Goal: Task Accomplishment & Management: Manage account settings

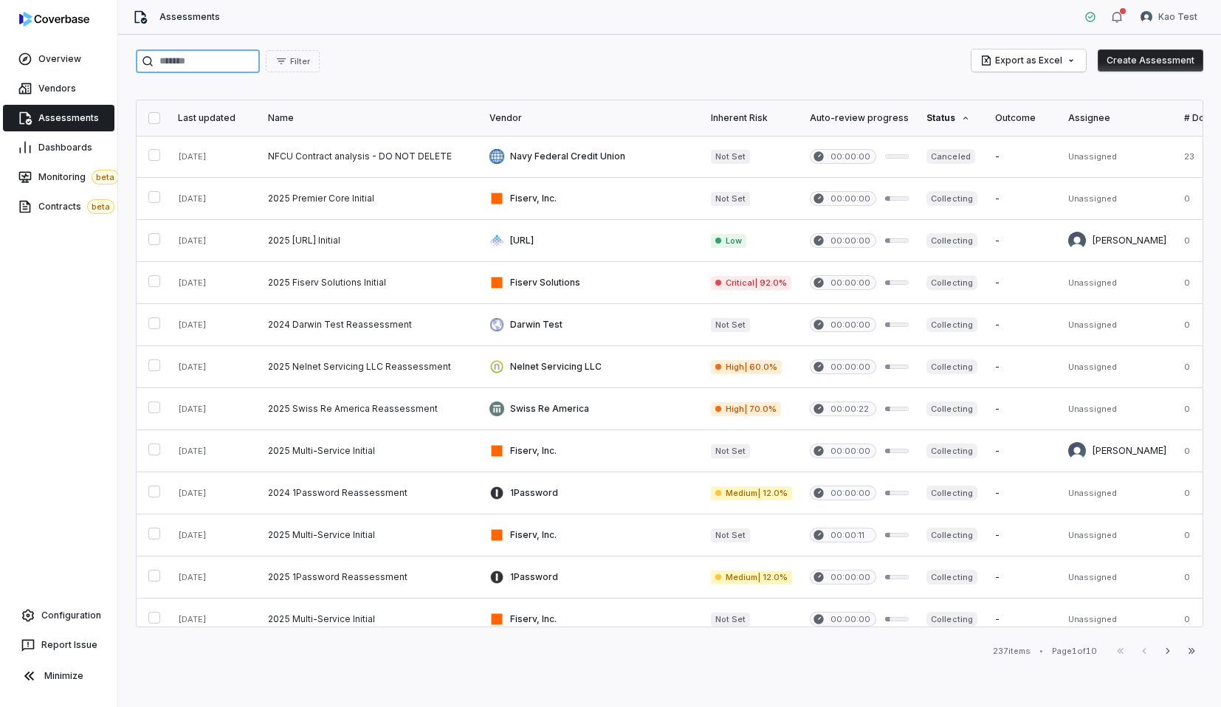
click at [260, 53] on input "search" at bounding box center [198, 61] width 124 height 24
click at [256, 65] on input "search" at bounding box center [198, 61] width 124 height 24
type input "*********"
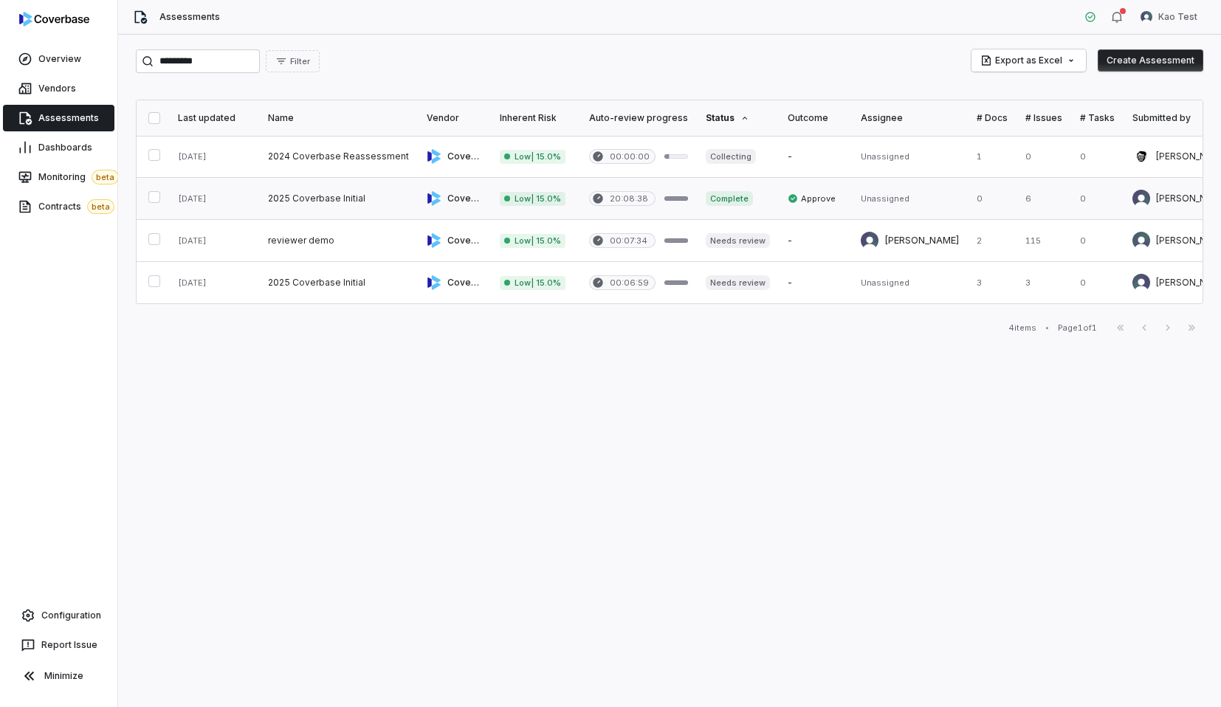
click at [362, 206] on link at bounding box center [338, 198] width 159 height 41
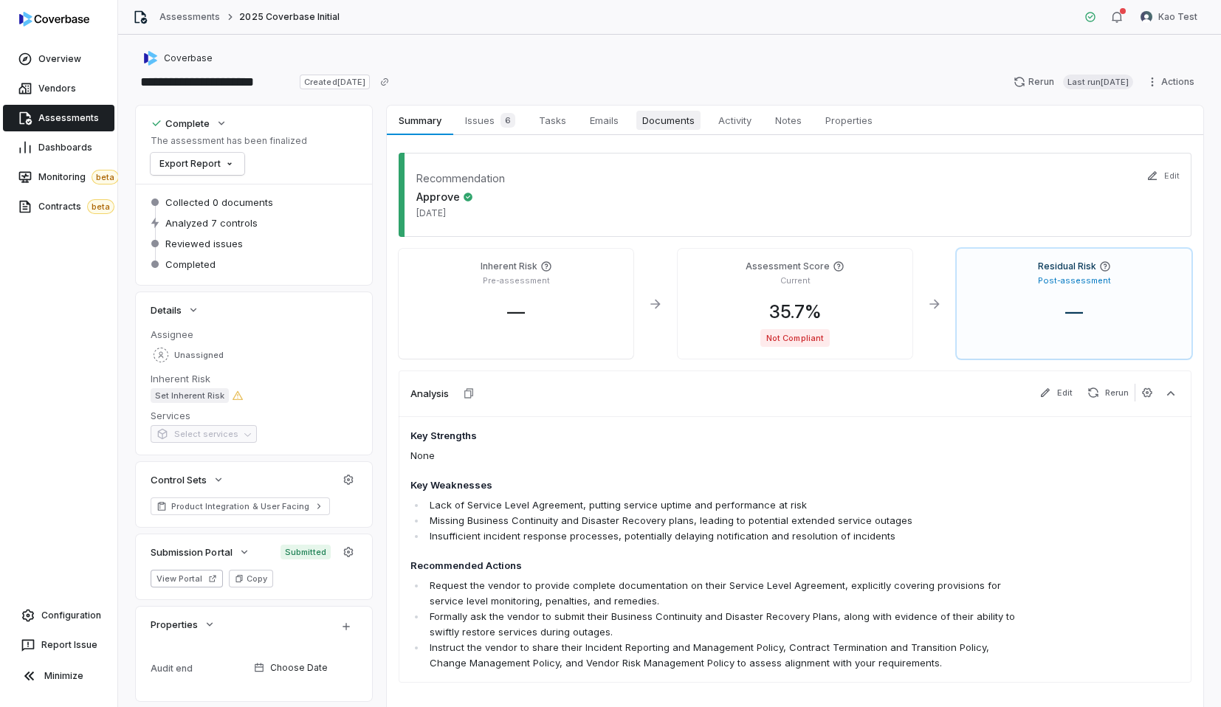
click at [643, 133] on link "Documents Documents" at bounding box center [668, 121] width 76 height 30
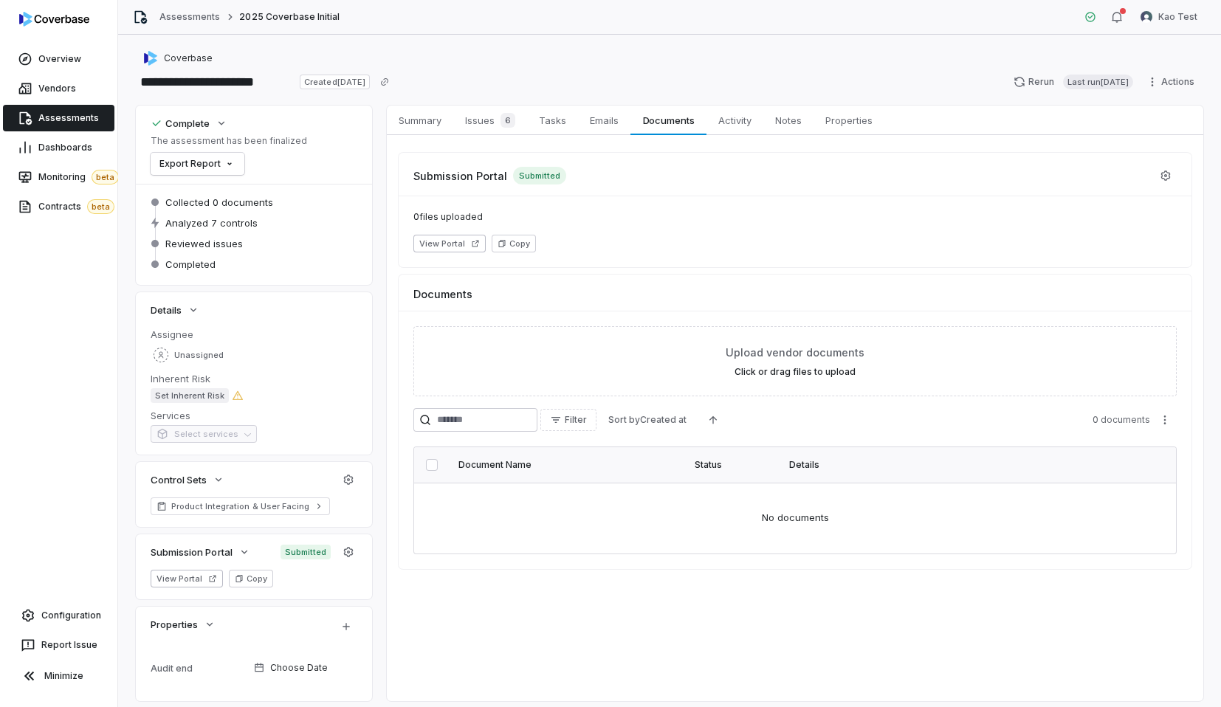
click at [596, 199] on div "0 files uploaded View Portal Copy" at bounding box center [795, 232] width 793 height 72
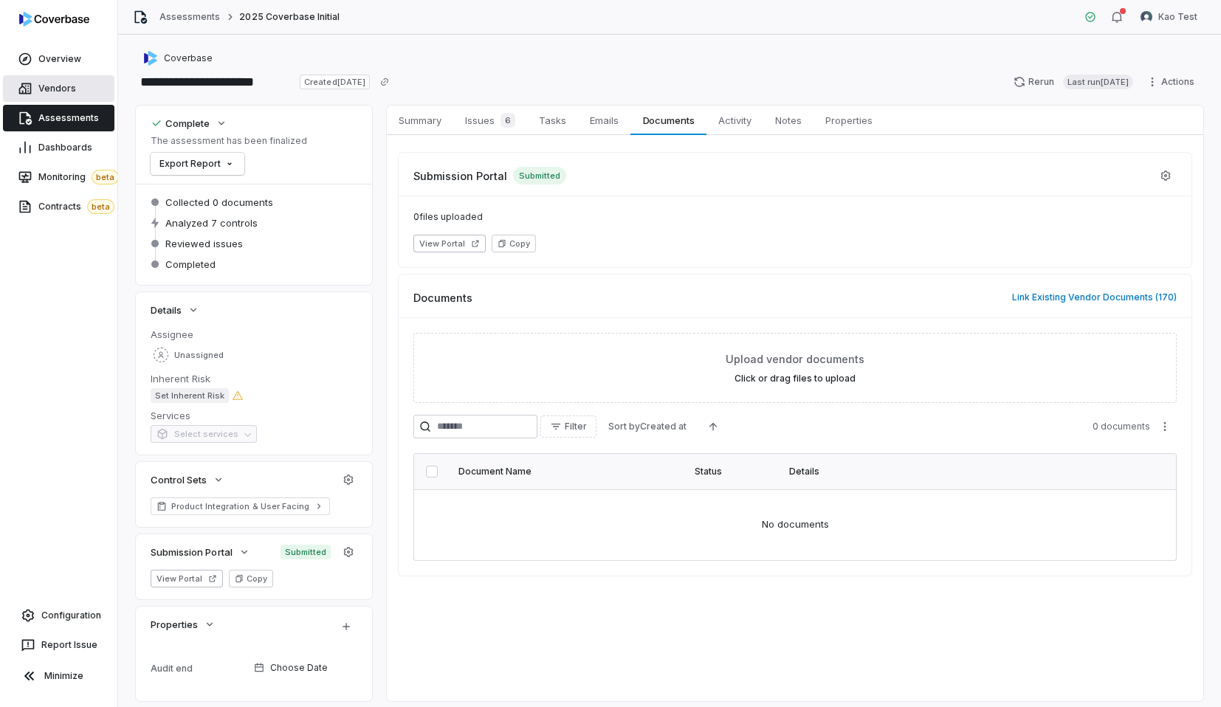
click at [83, 96] on link "Vendors" at bounding box center [58, 88] width 111 height 27
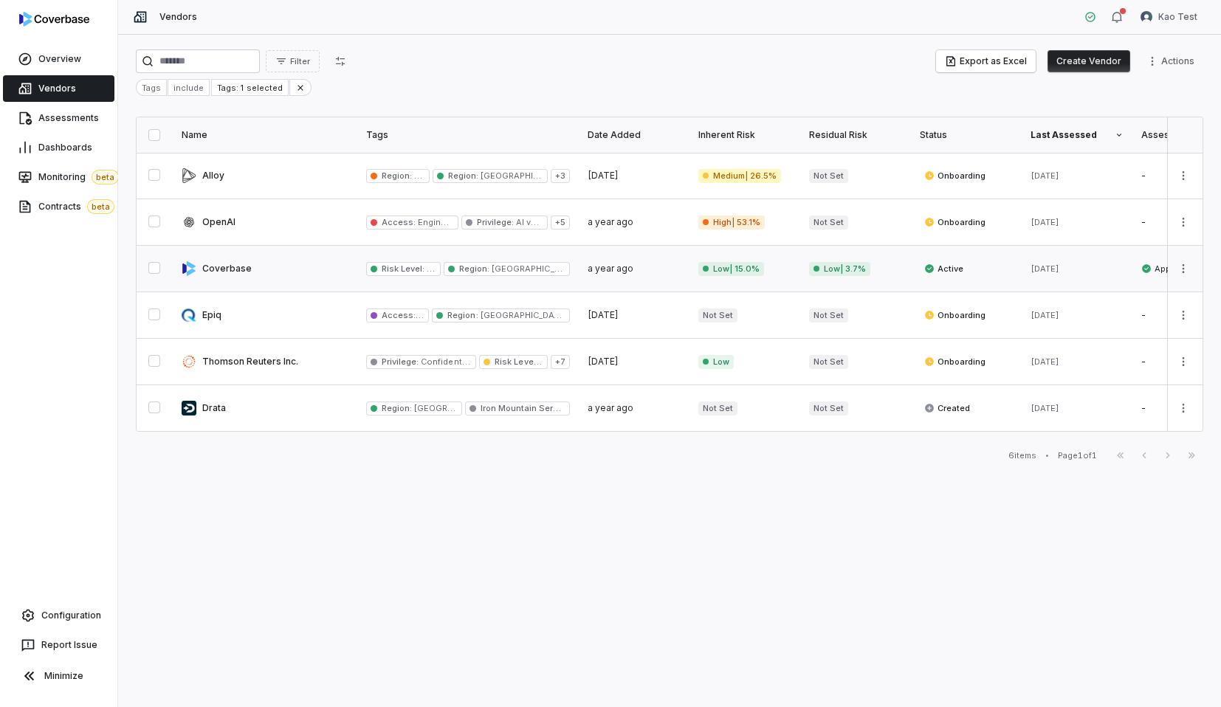
click at [296, 266] on link at bounding box center [265, 269] width 185 height 46
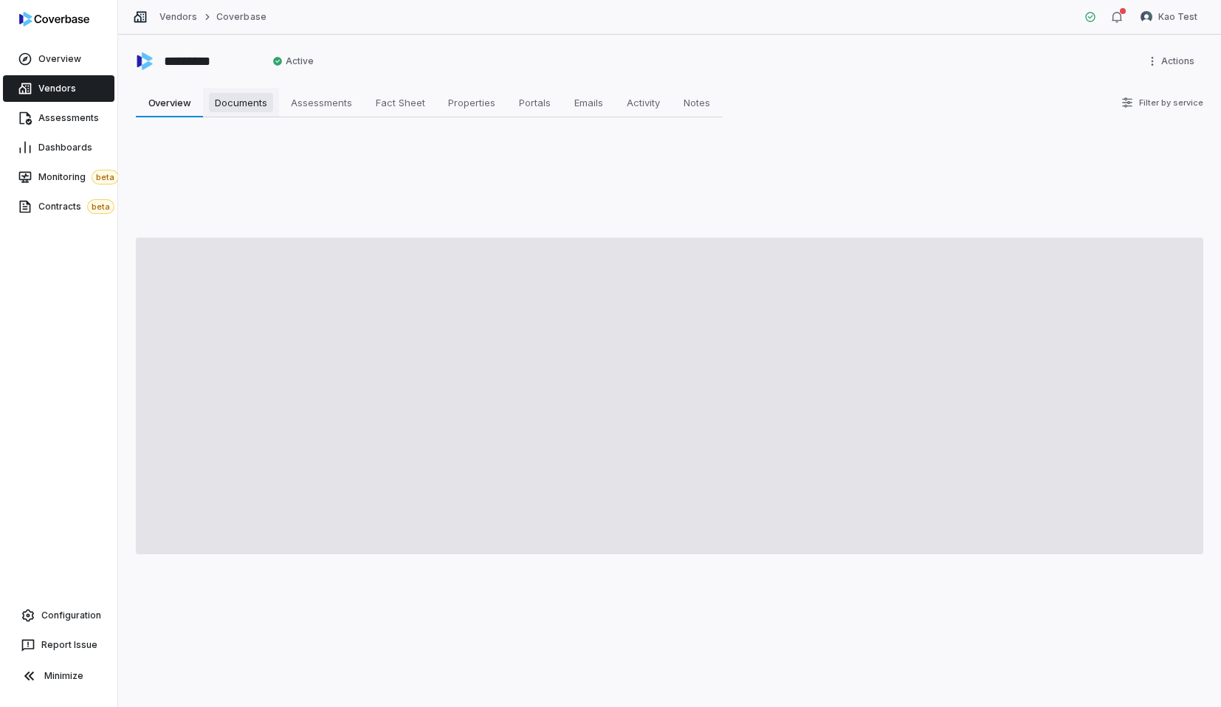
click at [275, 107] on link "Documents Documents" at bounding box center [241, 103] width 76 height 30
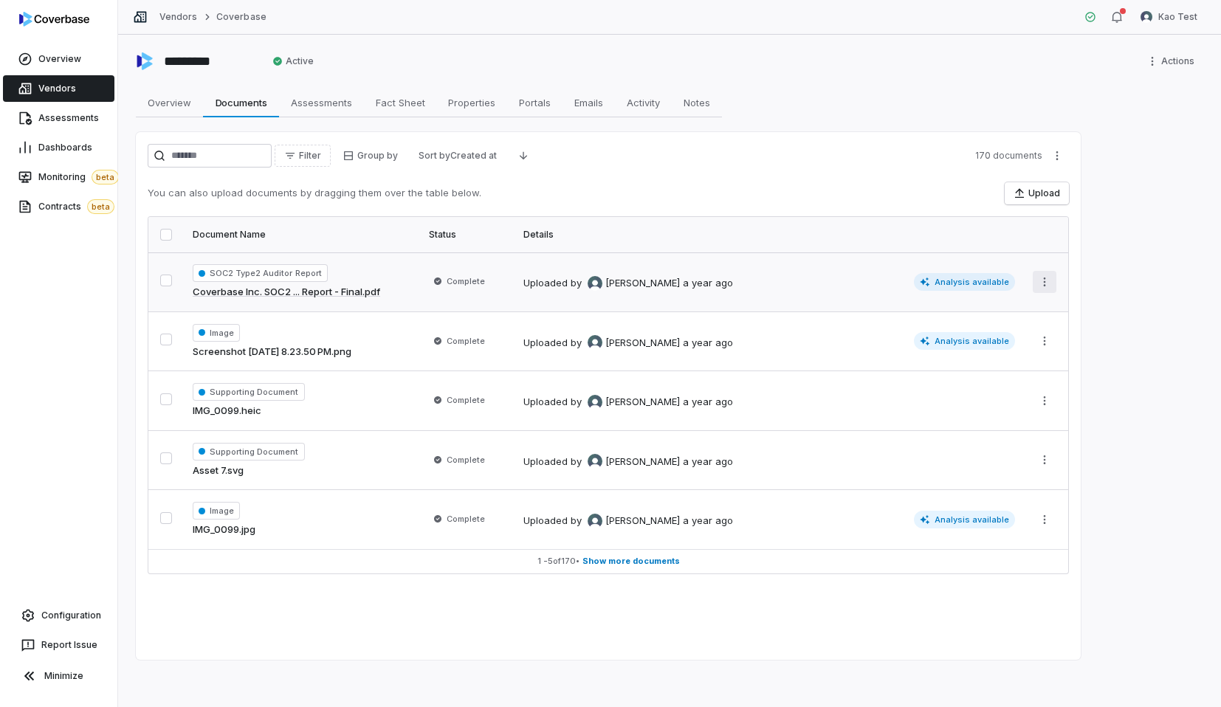
click at [1041, 278] on html "Overview Vendors Assessments Dashboards Monitoring beta Contracts beta Configur…" at bounding box center [610, 353] width 1221 height 707
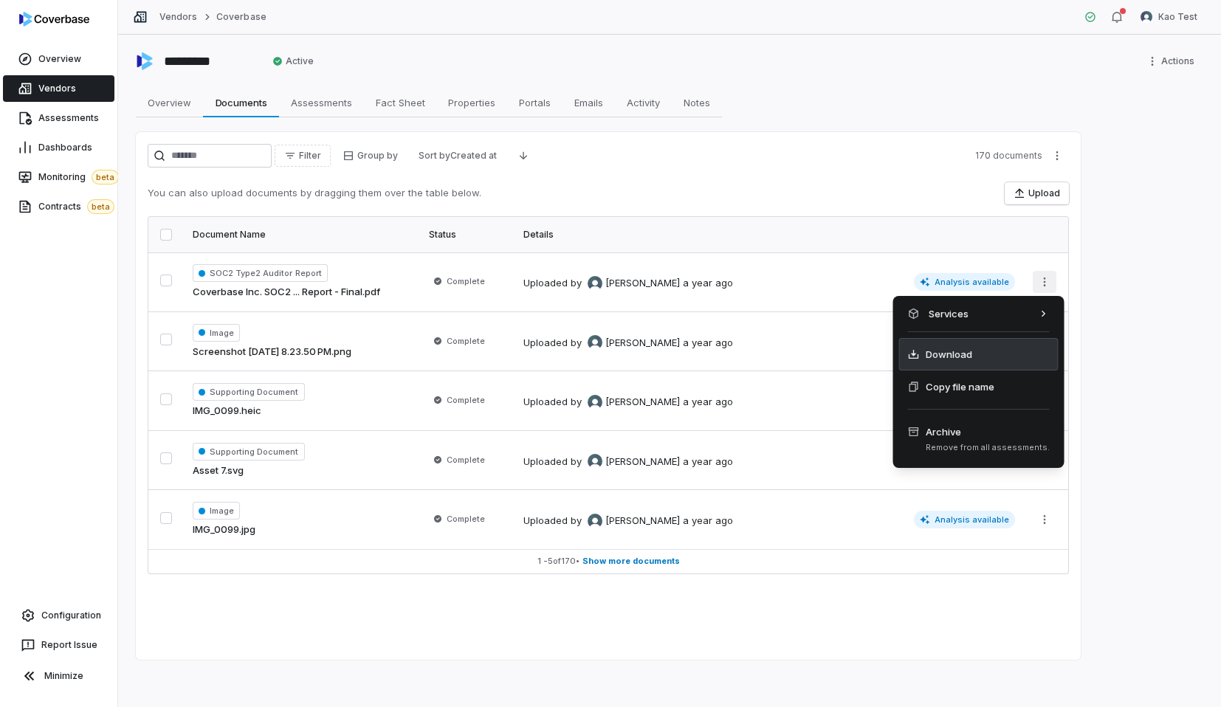
click at [974, 355] on div "Download" at bounding box center [978, 354] width 159 height 32
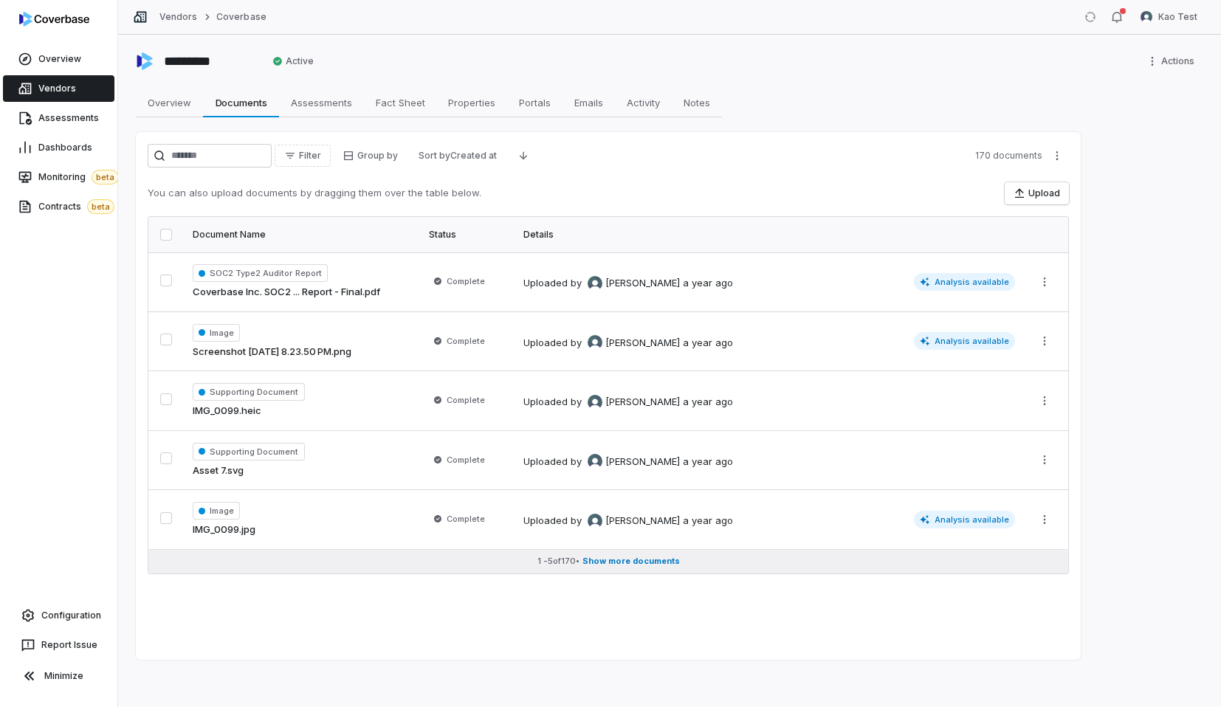
click at [643, 560] on span "Show more documents" at bounding box center [630, 561] width 97 height 11
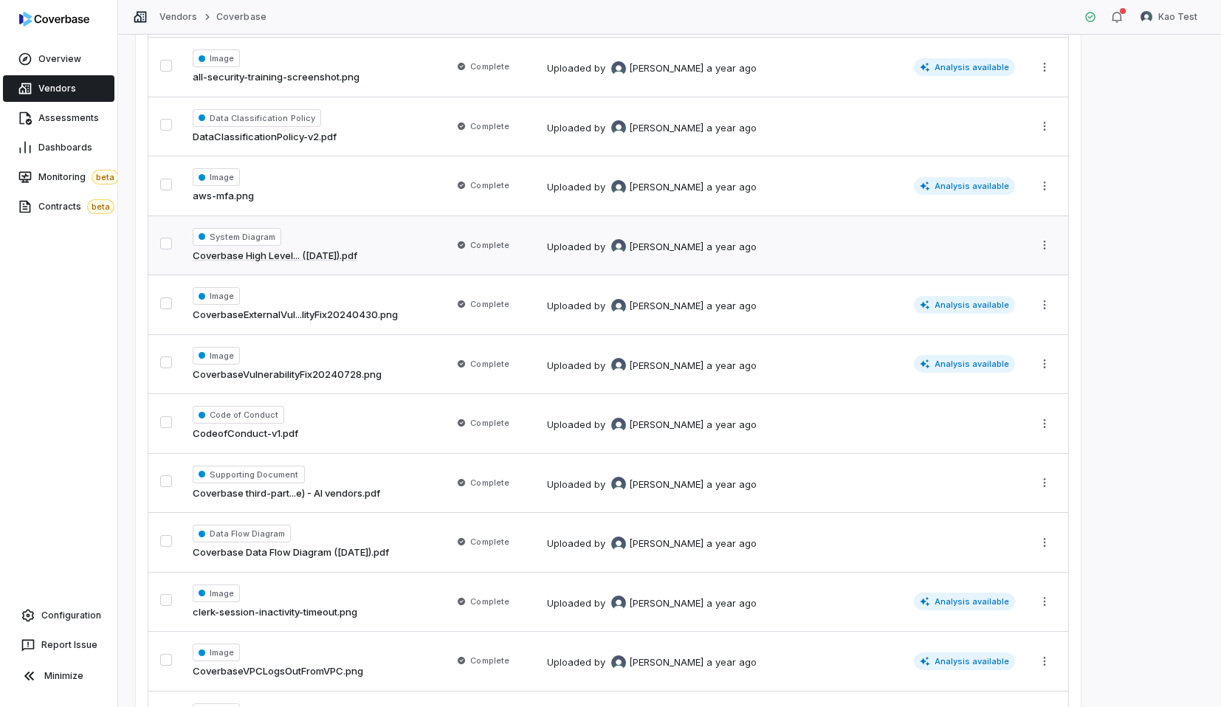
scroll to position [1565, 0]
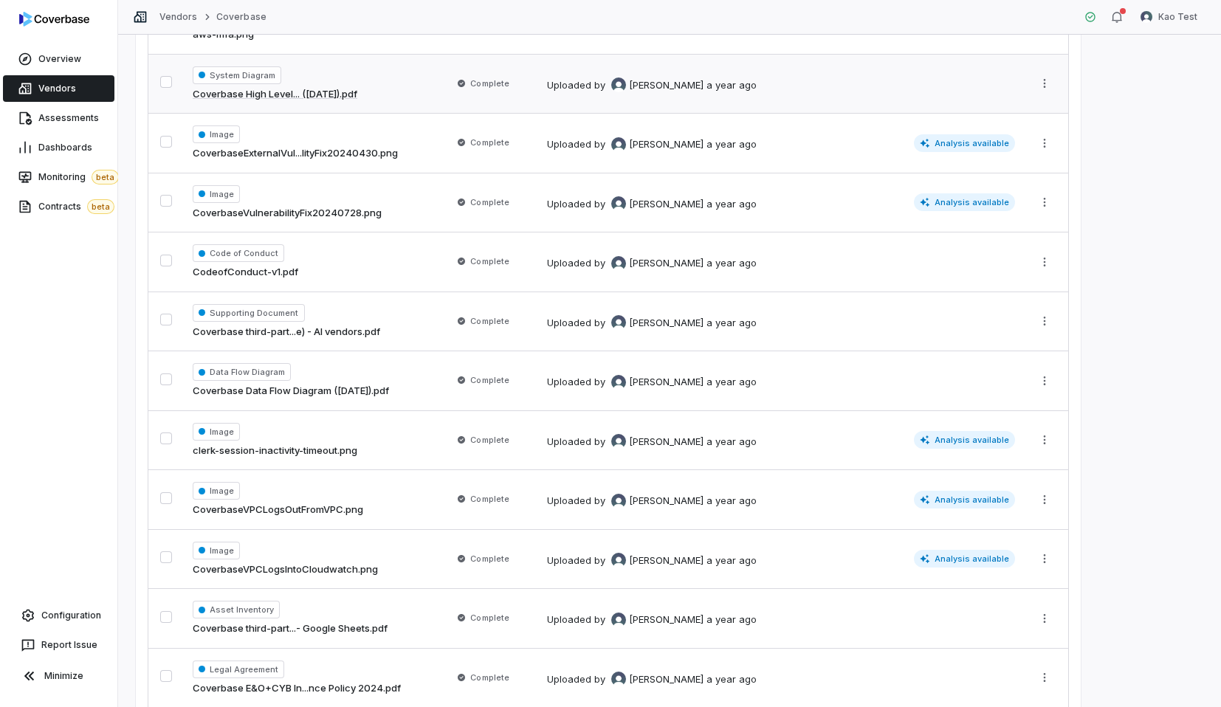
click at [668, 401] on td "Uploaded by [PERSON_NAME] a year ago" at bounding box center [781, 381] width 486 height 60
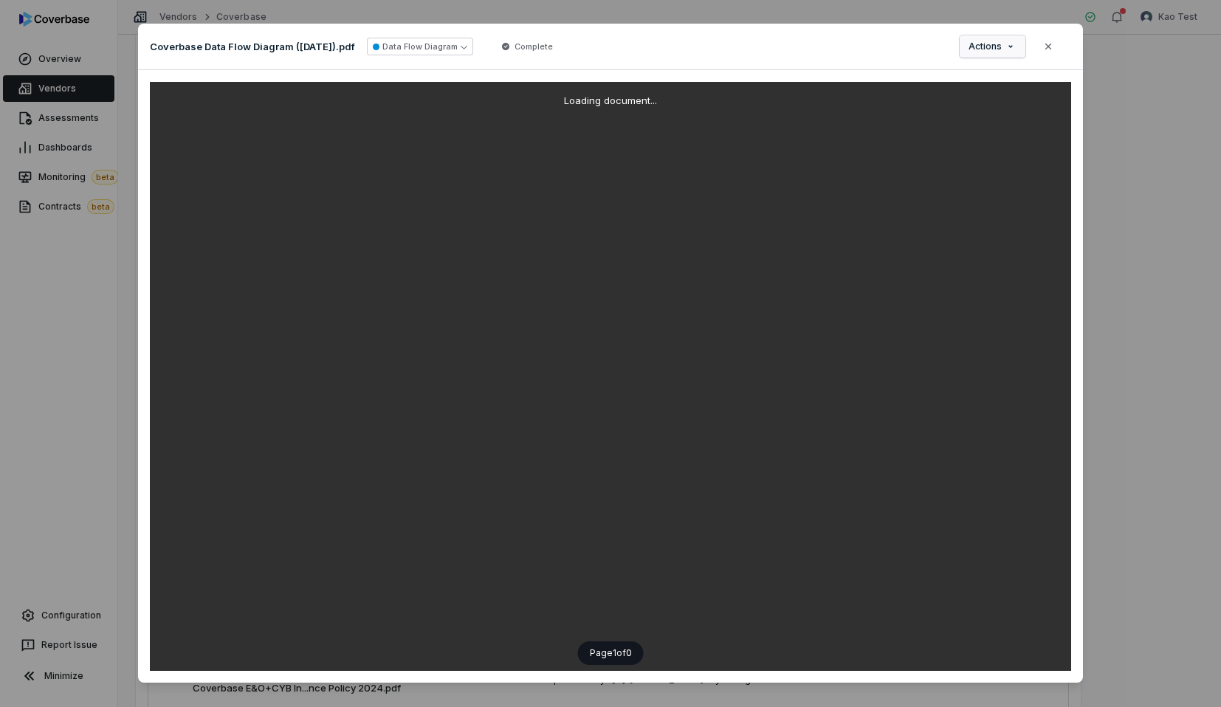
click at [995, 49] on span "Actions" at bounding box center [984, 47] width 33 height 12
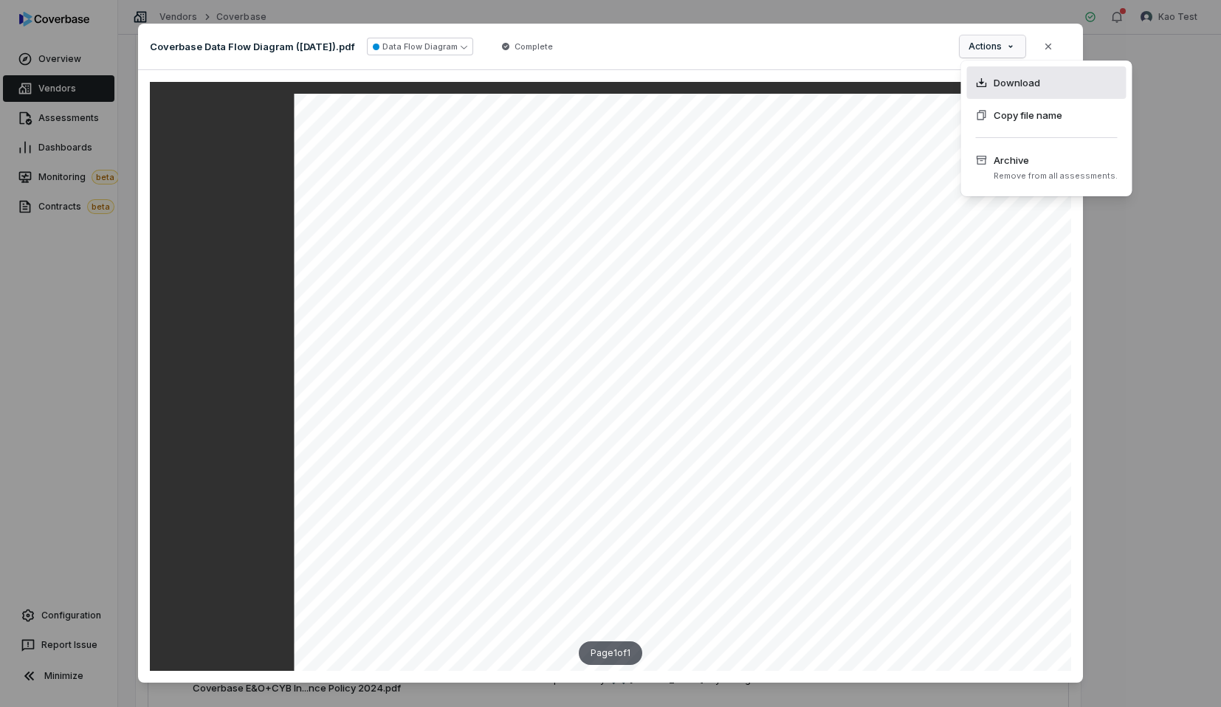
click at [999, 83] on span "Download" at bounding box center [1016, 82] width 46 height 15
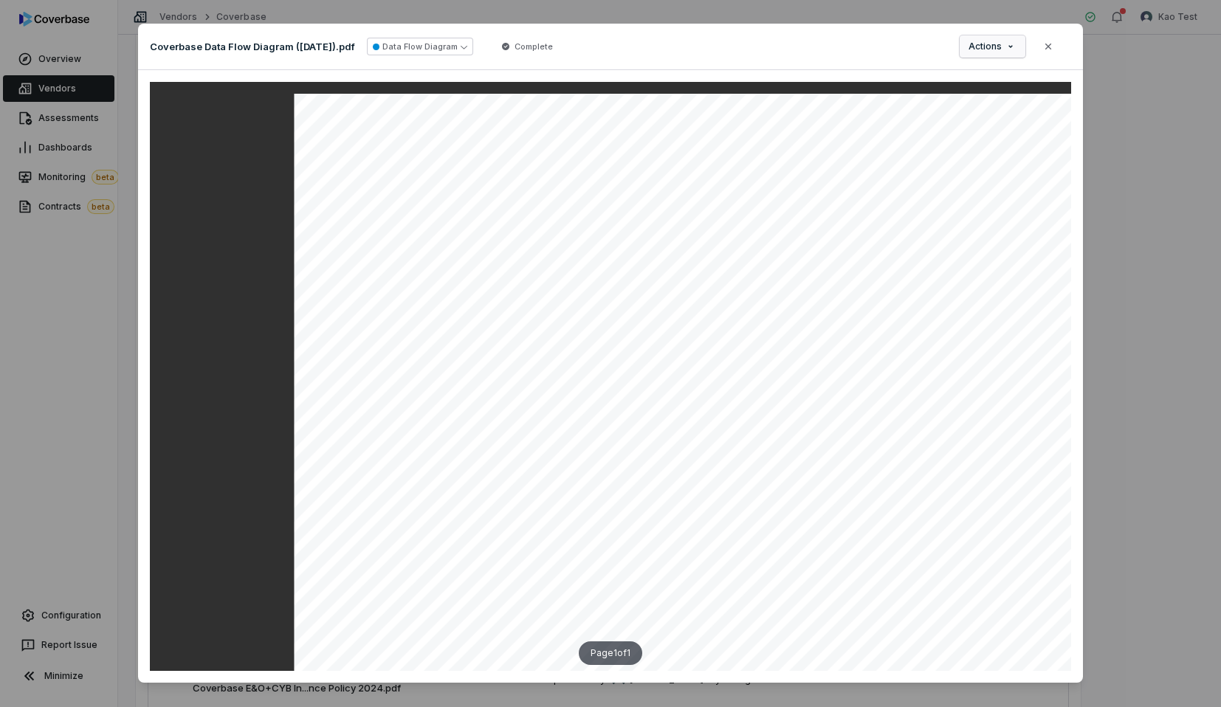
click at [998, 41] on span "Actions" at bounding box center [984, 47] width 33 height 12
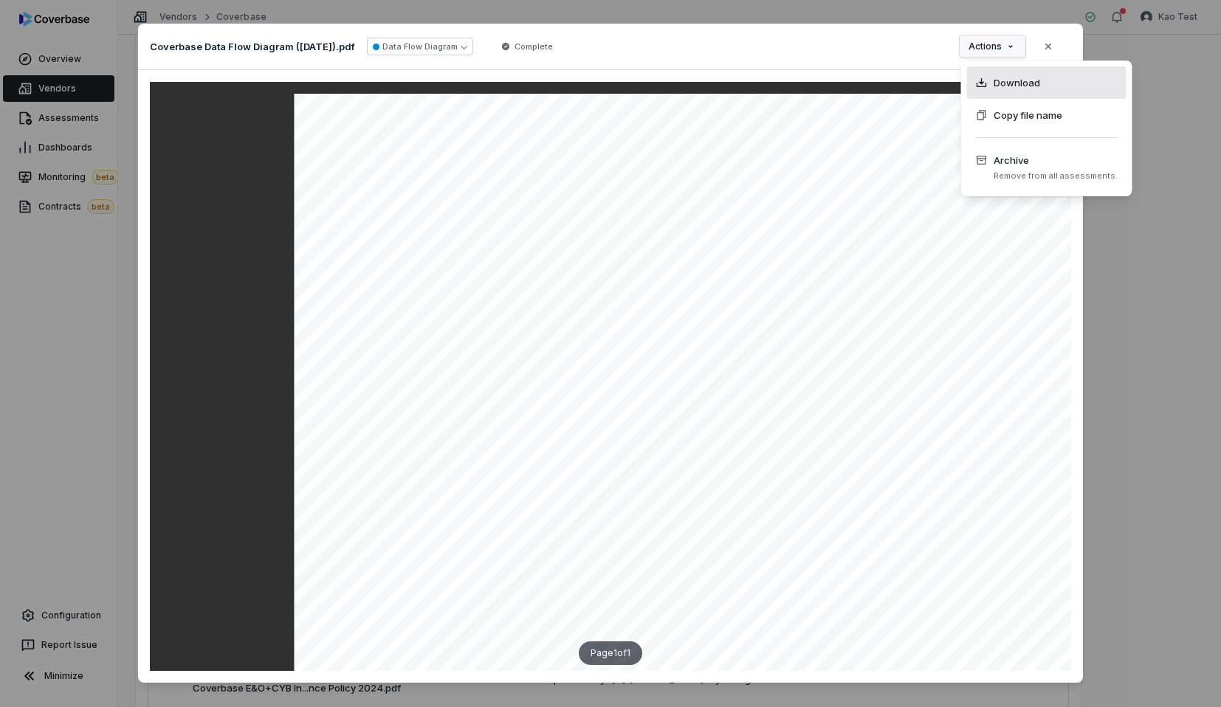
click at [1019, 80] on span "Download" at bounding box center [1016, 82] width 46 height 15
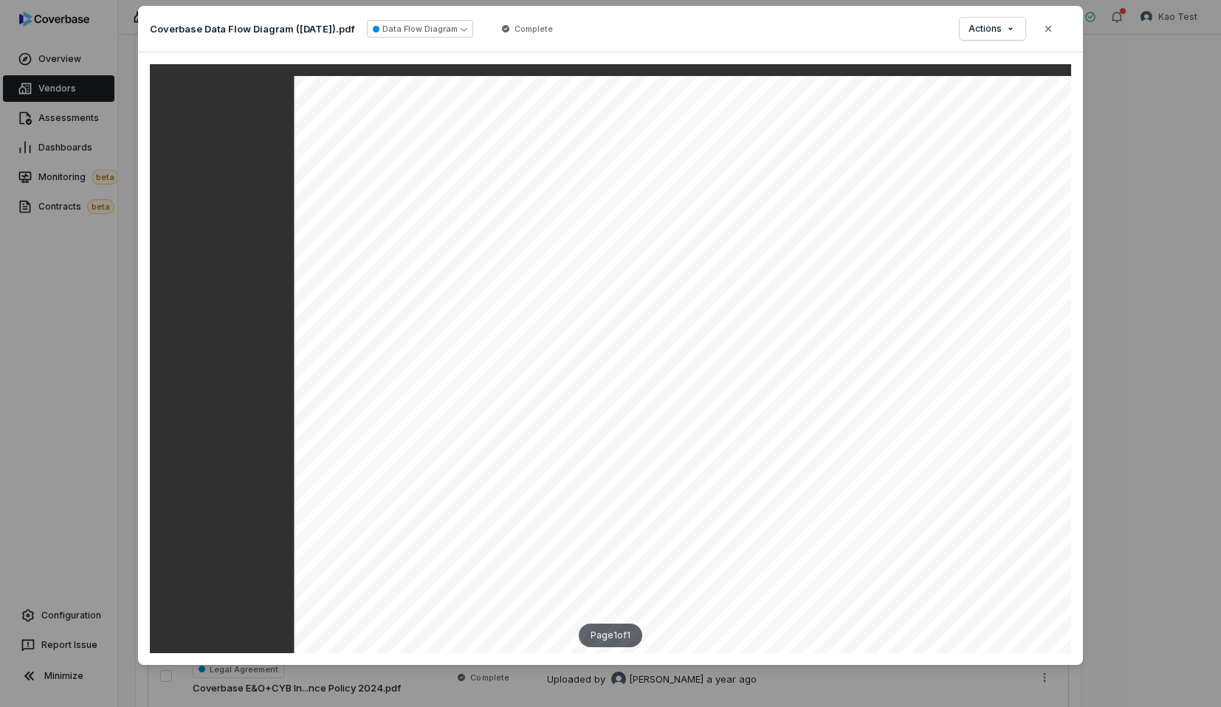
click at [864, 41] on div "Coverbase Data Flow Diagram ([DATE]).pdf Data Flow Diagram Complete Actions Clo…" at bounding box center [610, 29] width 945 height 46
click at [1094, 41] on div "Document Preview Coverbase Data Flow Diagram ([DATE]).pdf Data Flow Diagram Com…" at bounding box center [610, 344] width 1221 height 725
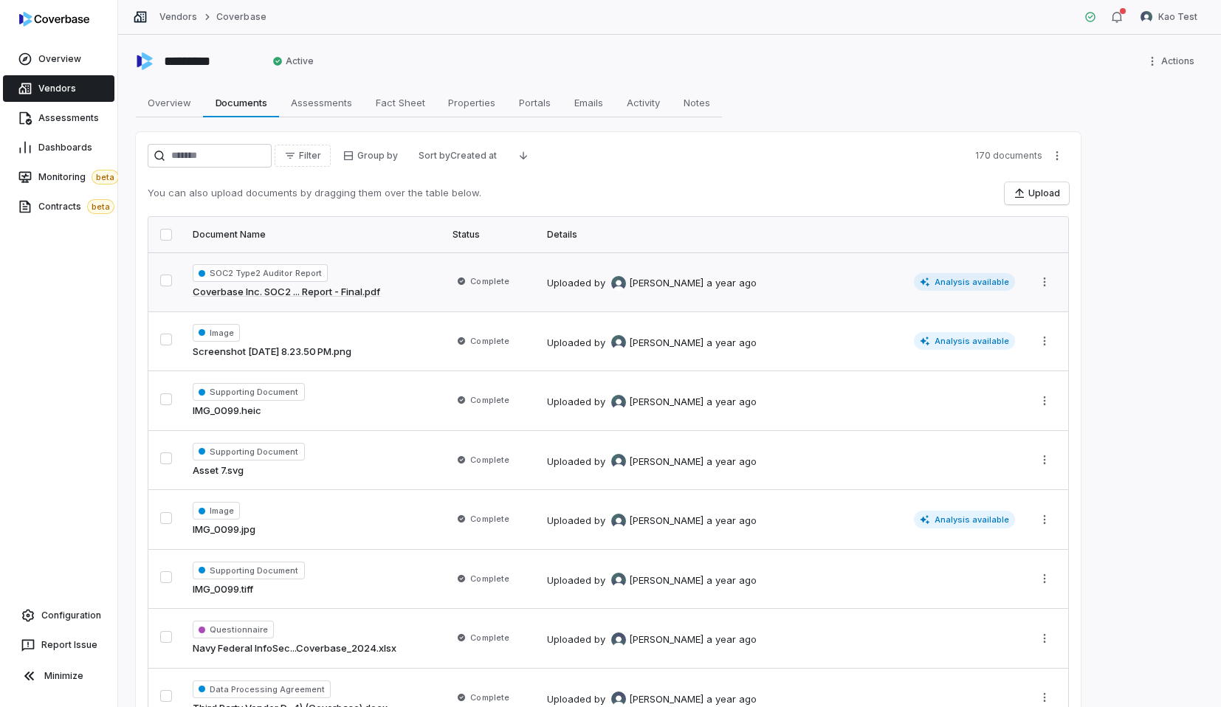
click at [408, 302] on td "SOC2 Type2 Auditor Report Coverbase Inc. SOC2 ... Report - Final.pdf" at bounding box center [314, 281] width 260 height 59
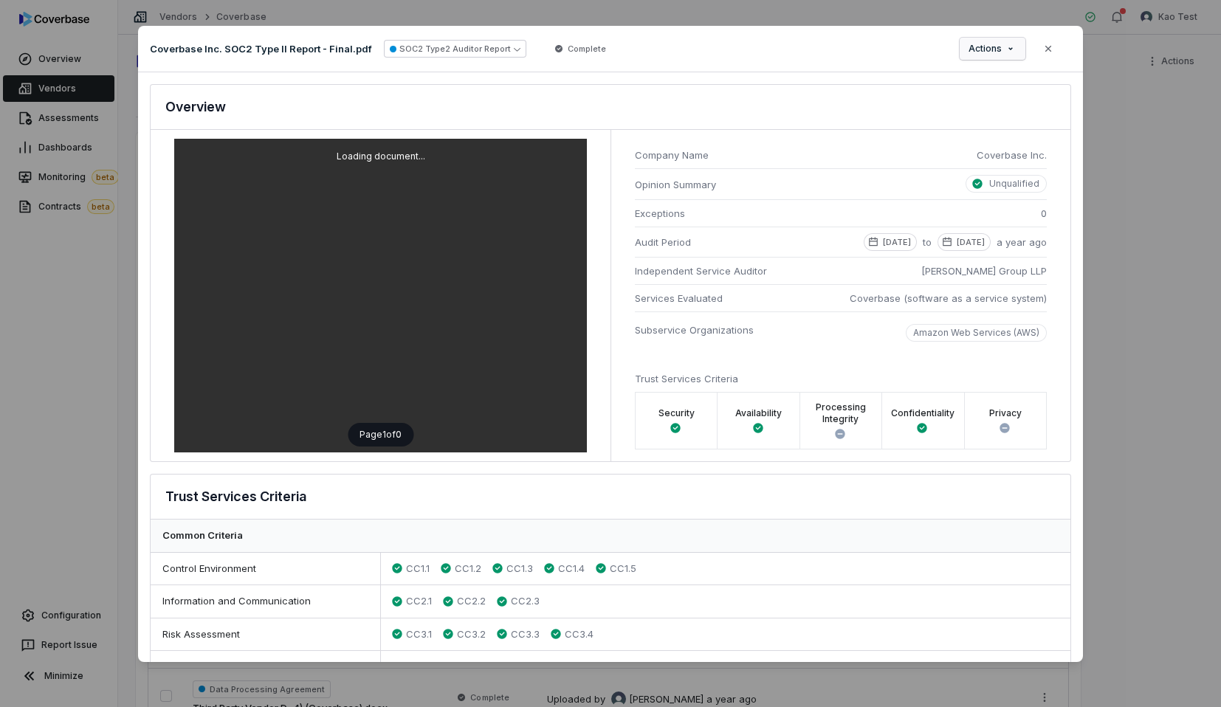
click at [990, 44] on span "Actions" at bounding box center [984, 49] width 33 height 12
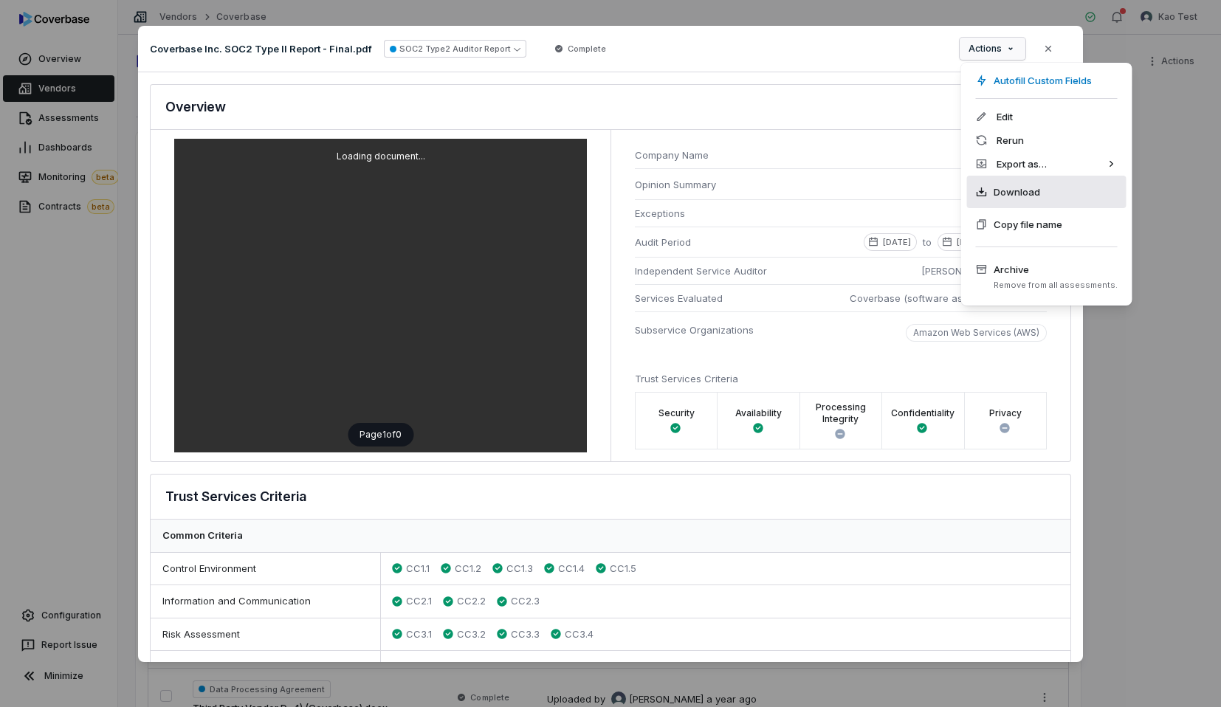
click at [1010, 186] on span "Download" at bounding box center [1016, 192] width 46 height 15
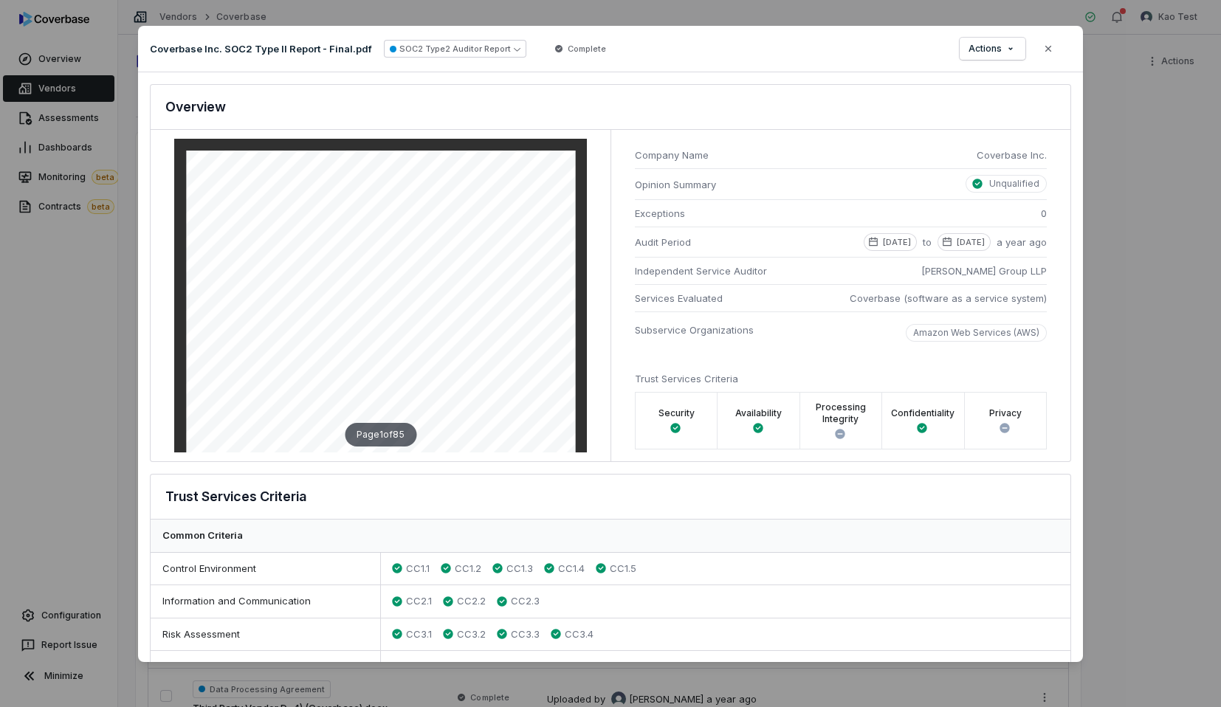
click at [848, 46] on div "Coverbase Inc. SOC2 Type II Report - Final.pdf SOC2 Type2 Auditor Report Comple…" at bounding box center [610, 49] width 945 height 46
click at [1044, 50] on icon "button" at bounding box center [1048, 49] width 12 height 12
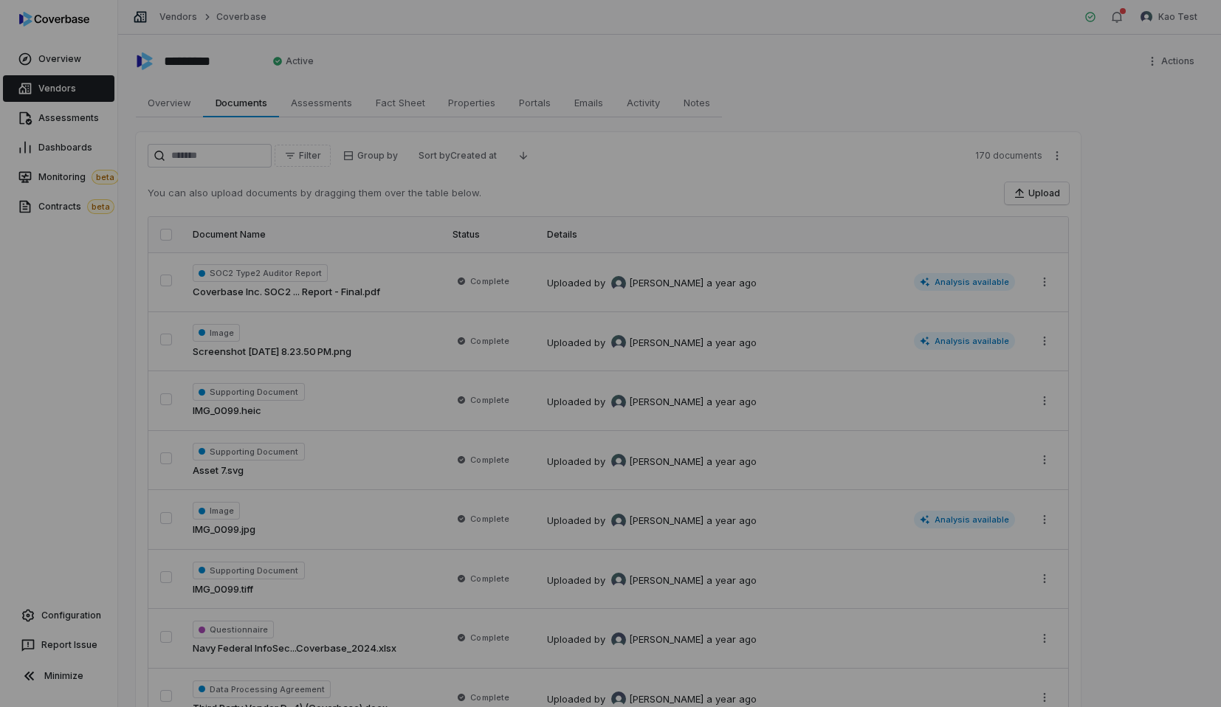
click at [1044, 50] on div "Document Preview" at bounding box center [610, 353] width 1221 height 707
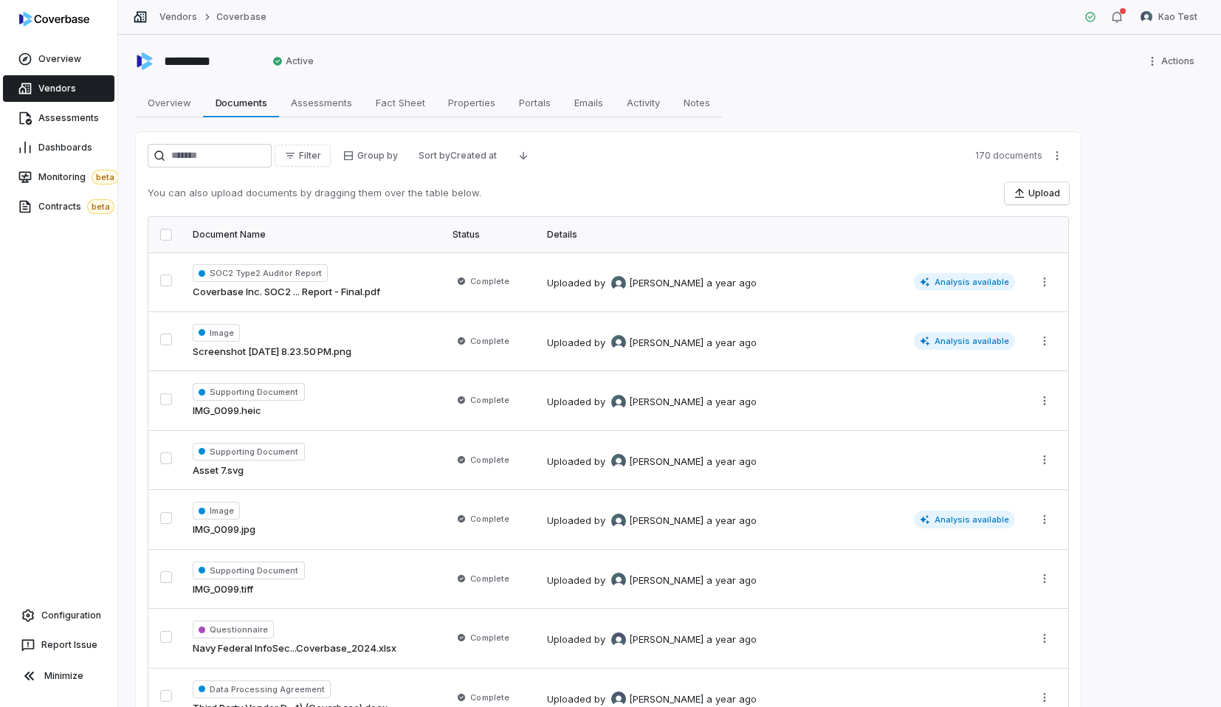
click at [640, 17] on div "Vendors Coverbase Kao Test" at bounding box center [669, 17] width 1103 height 35
click at [182, 114] on link "Overview Overview" at bounding box center [169, 103] width 67 height 30
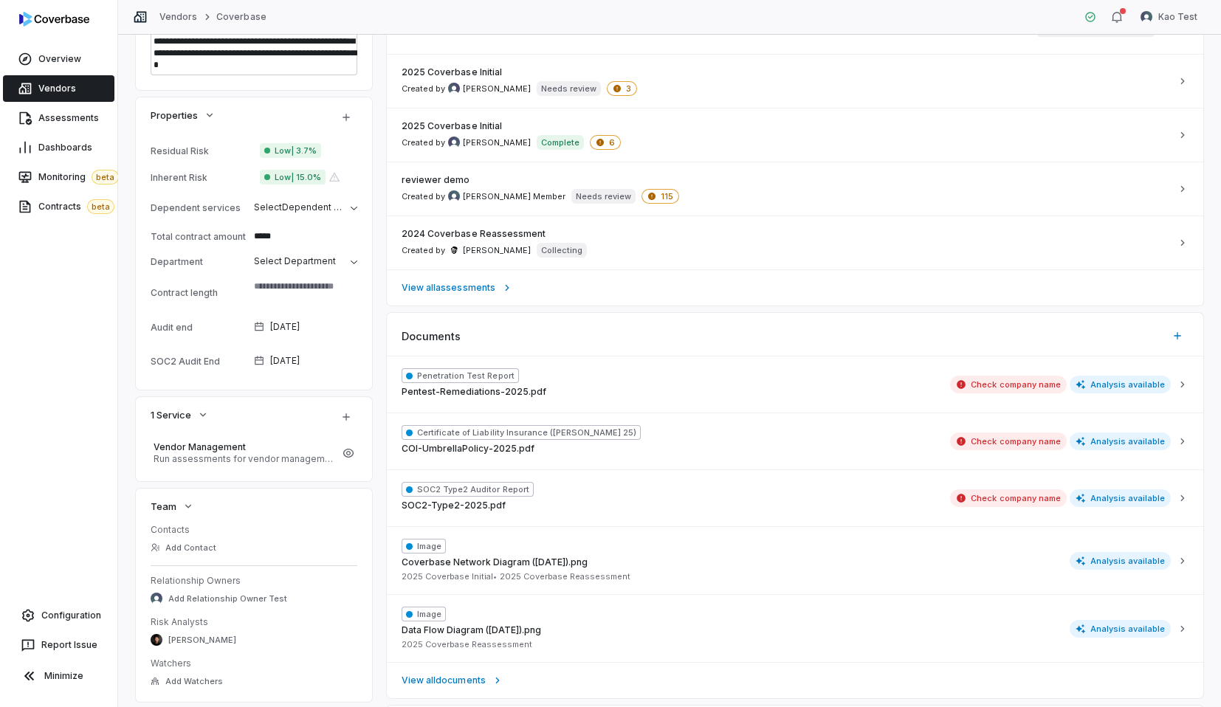
scroll to position [480, 0]
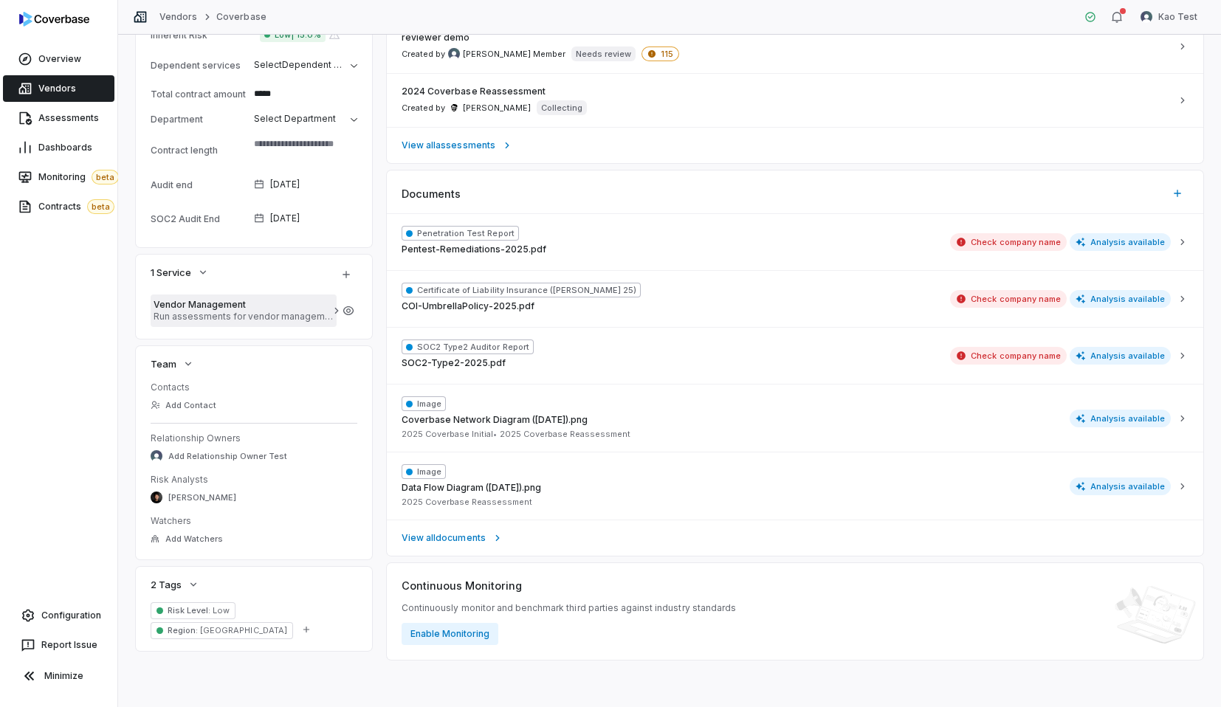
click at [275, 303] on span "Vendor Management" at bounding box center [244, 305] width 180 height 12
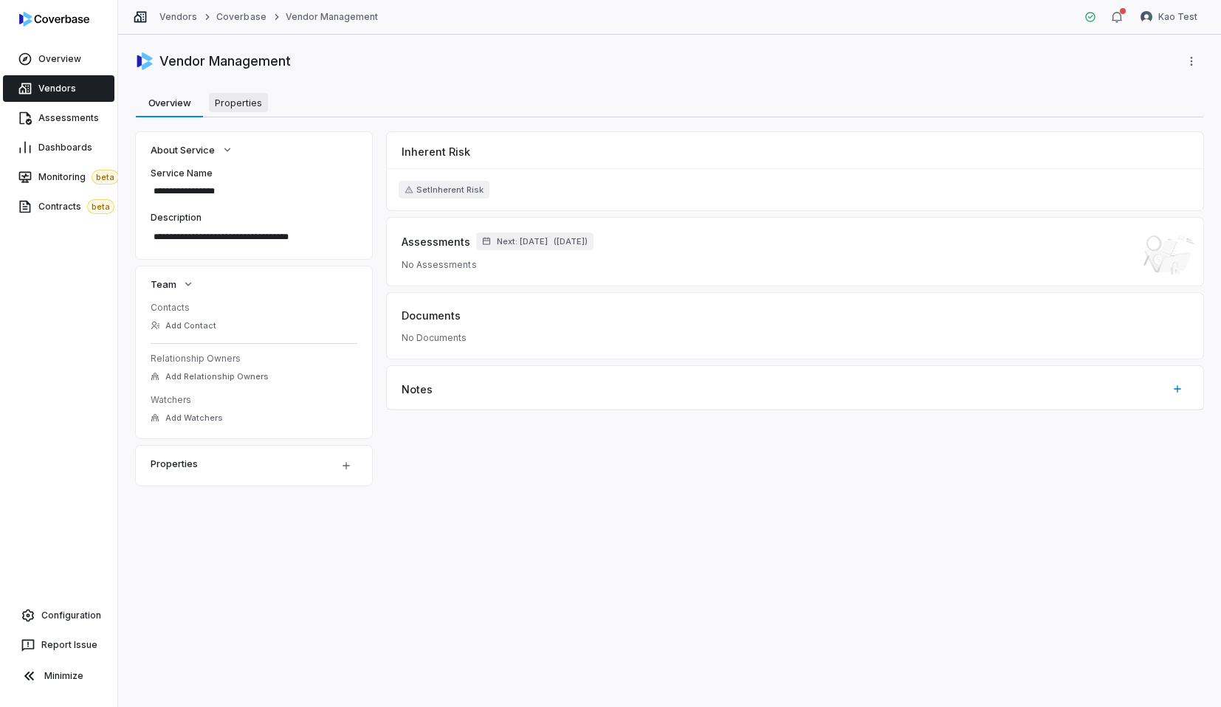
click at [239, 99] on span "Properties" at bounding box center [238, 102] width 59 height 19
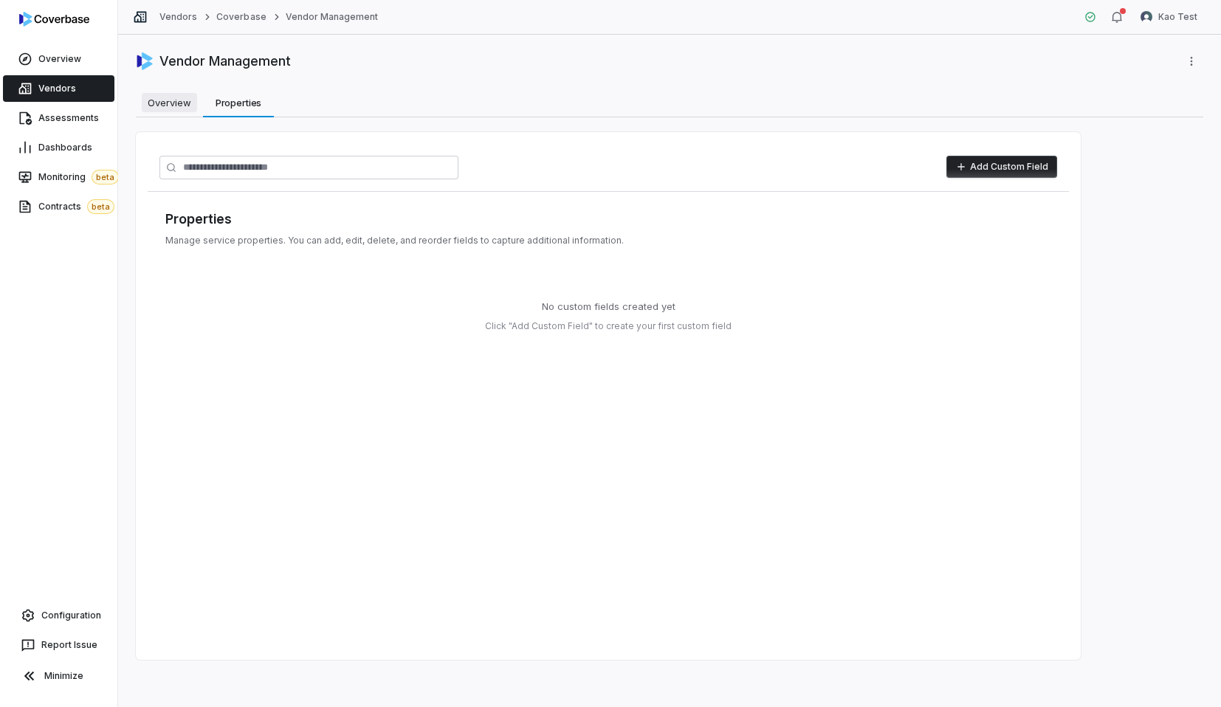
click at [190, 100] on span "Overview" at bounding box center [169, 102] width 55 height 19
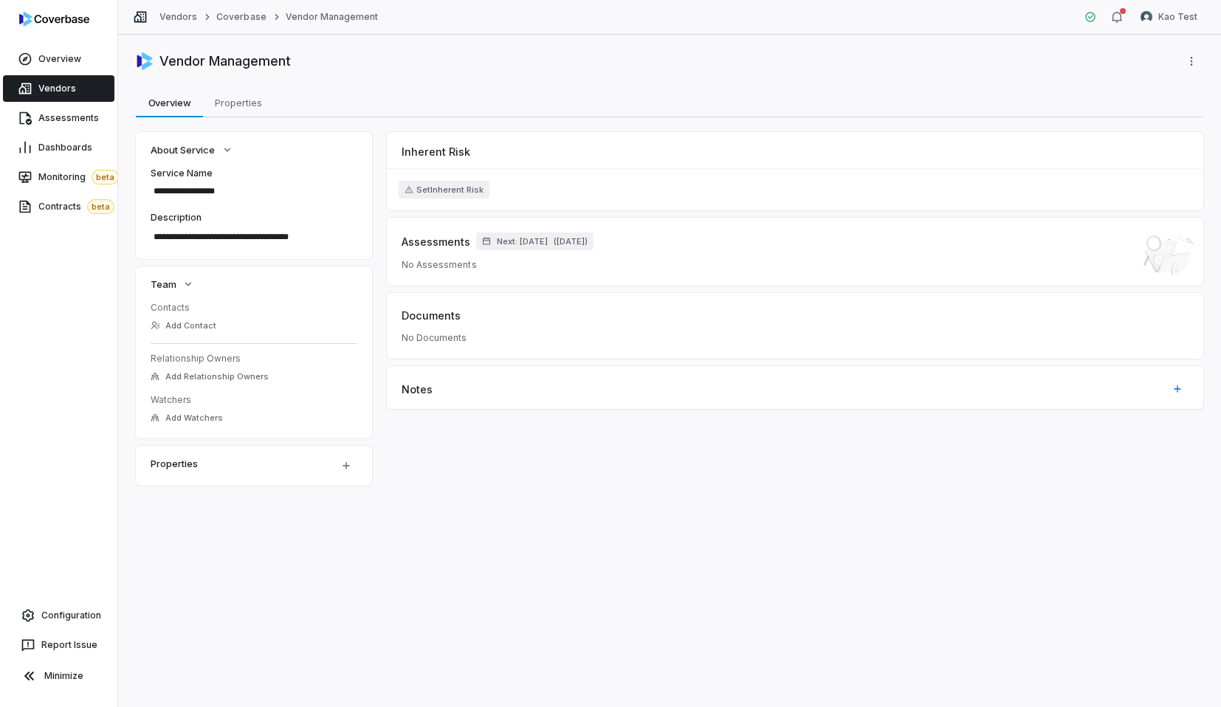
click at [264, 119] on div "**********" at bounding box center [669, 371] width 1103 height 672
click at [246, 111] on span "Properties" at bounding box center [238, 102] width 59 height 19
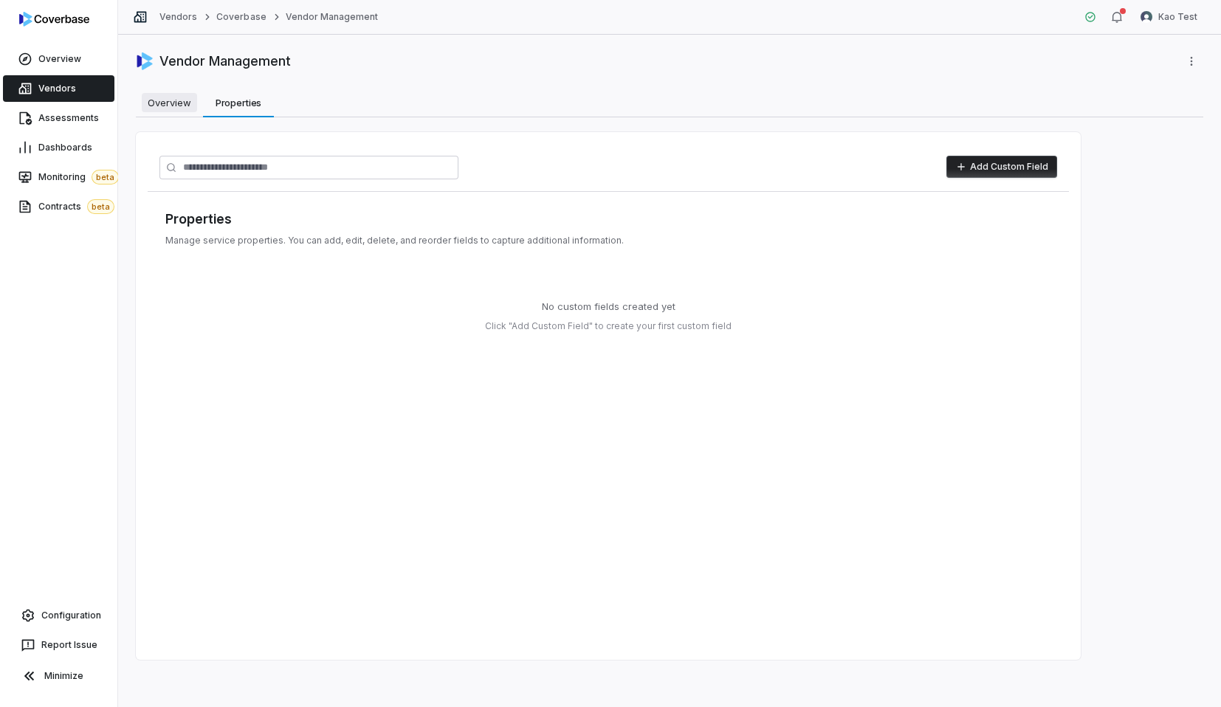
click at [191, 115] on link "Overview Overview" at bounding box center [169, 103] width 67 height 30
type textarea "*"
